Goal: Task Accomplishment & Management: Manage account settings

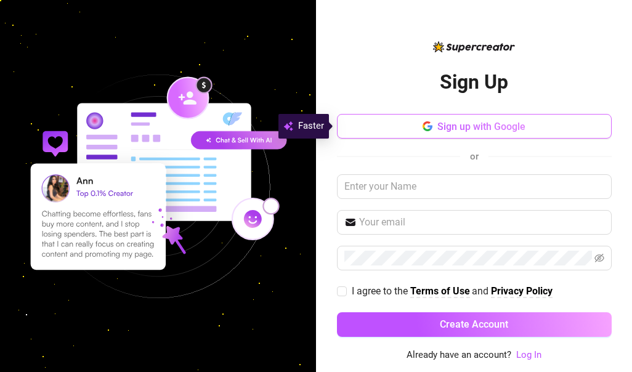
click at [499, 127] on span "Sign up with Google" at bounding box center [481, 127] width 88 height 12
click at [443, 127] on span "Sign up with Google" at bounding box center [481, 127] width 88 height 12
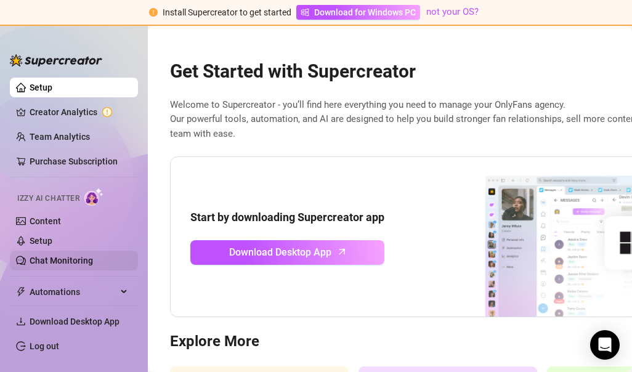
click at [67, 256] on link "Chat Monitoring" at bounding box center [61, 260] width 63 height 10
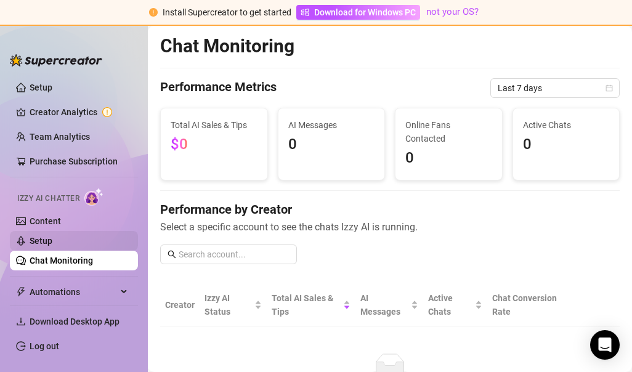
click at [52, 238] on link "Setup" at bounding box center [41, 241] width 23 height 10
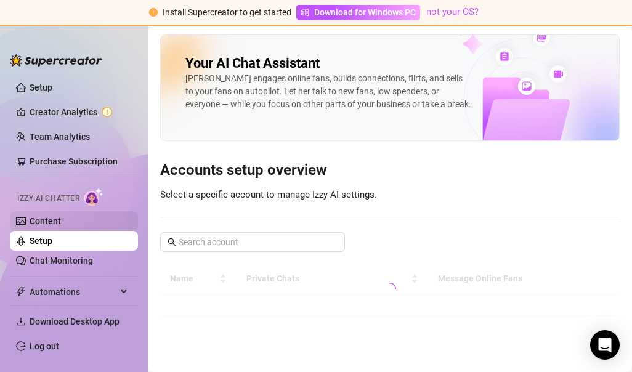
click at [57, 226] on link "Content" at bounding box center [45, 221] width 31 height 10
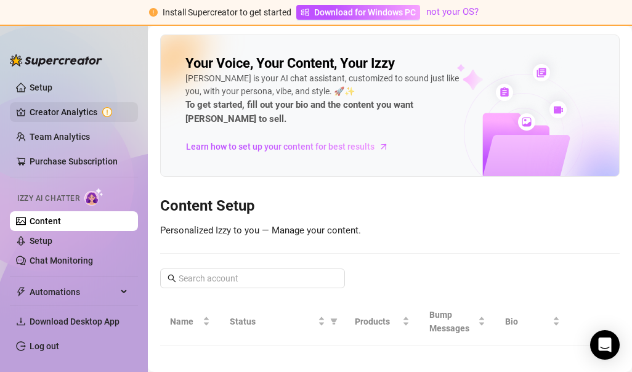
click at [60, 108] on link "Creator Analytics" at bounding box center [79, 112] width 98 height 20
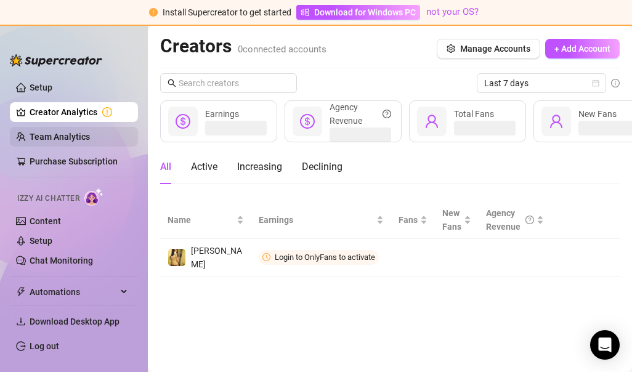
click at [55, 138] on link "Team Analytics" at bounding box center [60, 137] width 60 height 10
